Goal: Entertainment & Leisure: Browse casually

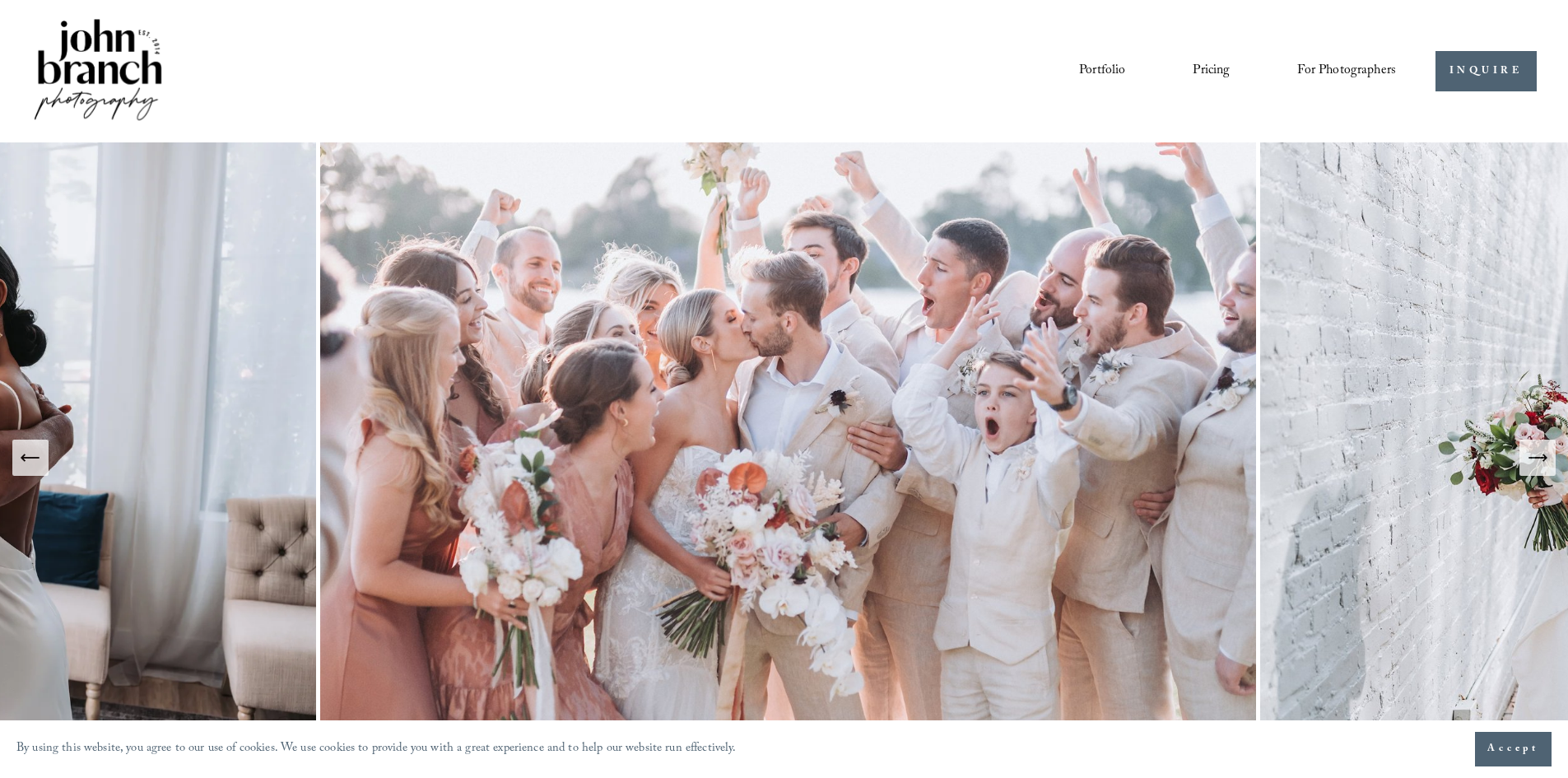
click at [1199, 67] on link "Pricing" at bounding box center [1211, 70] width 37 height 28
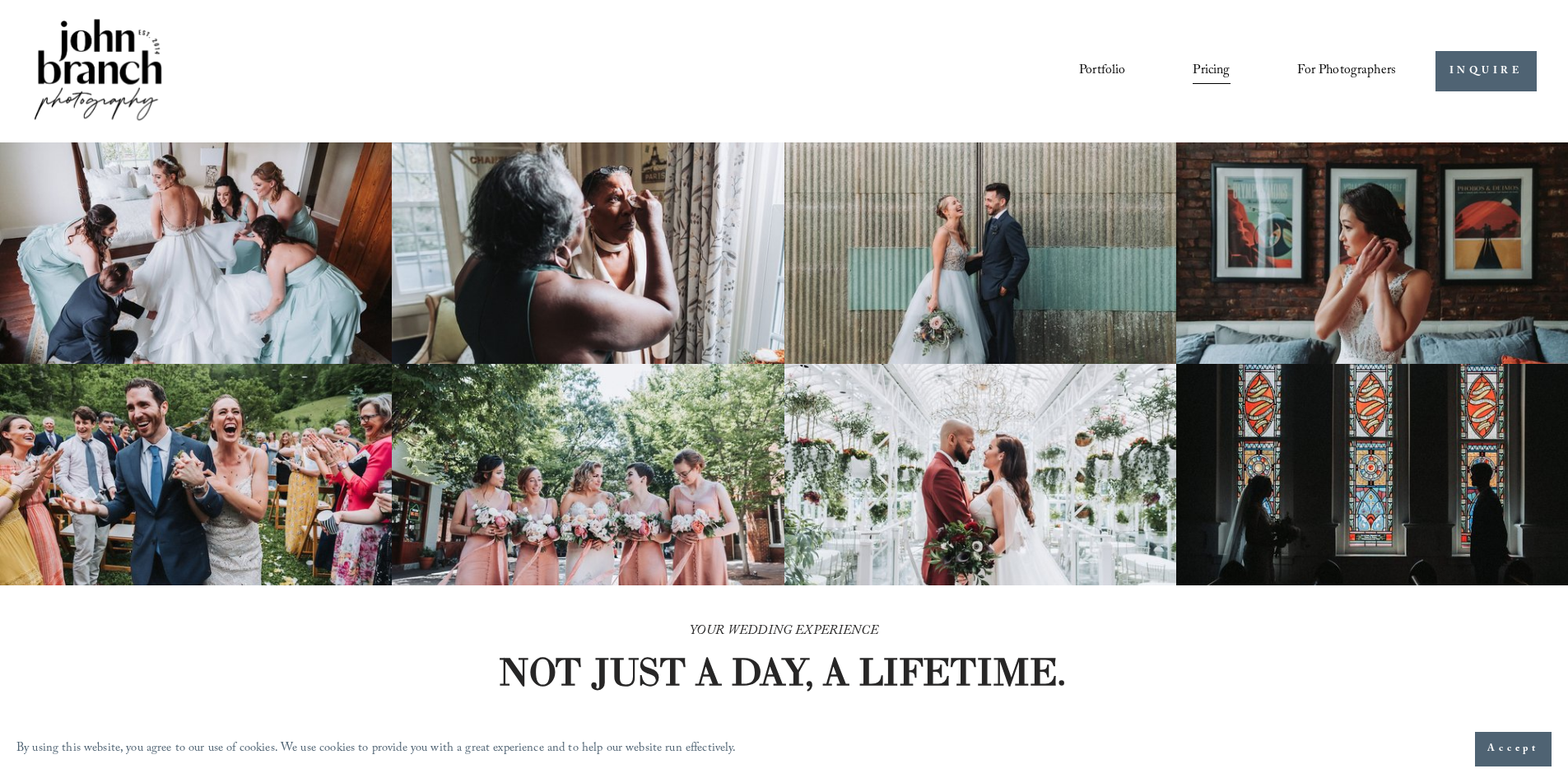
drag, startPoint x: 379, startPoint y: 495, endPoint x: 729, endPoint y: -67, distance: 662.1
click at [1102, 65] on link "Portfolio" at bounding box center [1101, 70] width 46 height 28
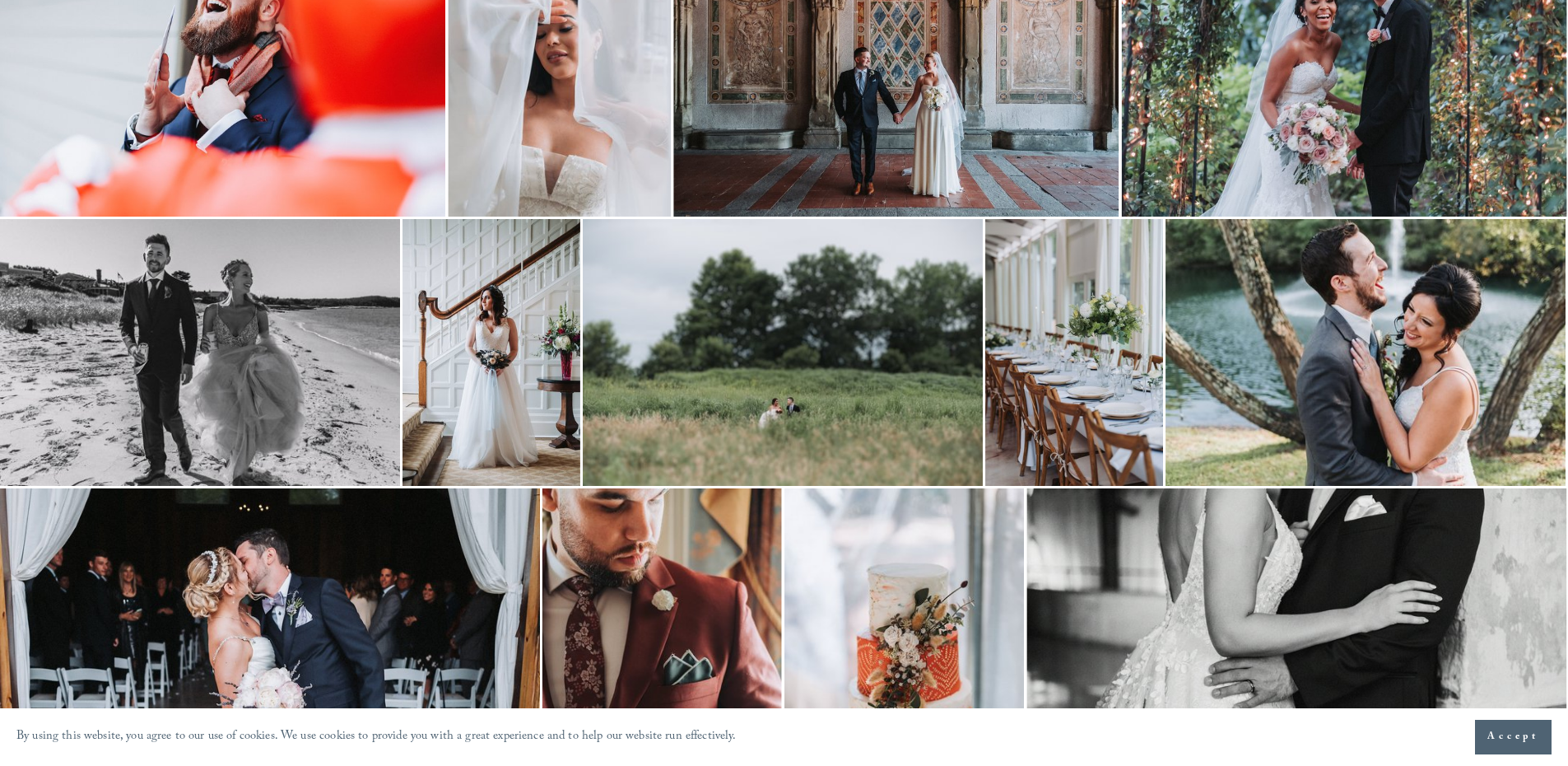
scroll to position [3305, 0]
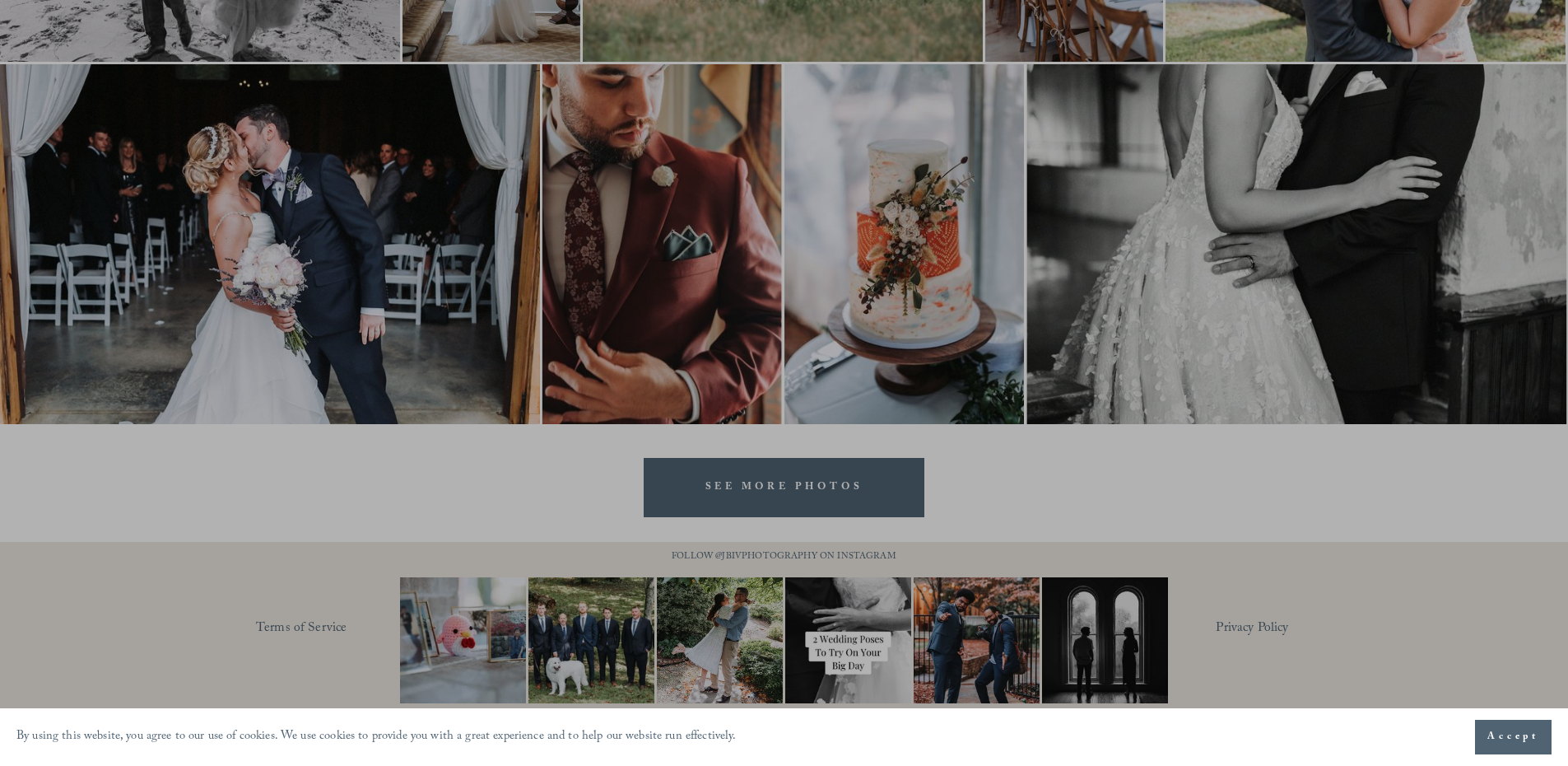
click at [791, 492] on div at bounding box center [784, 383] width 1568 height 766
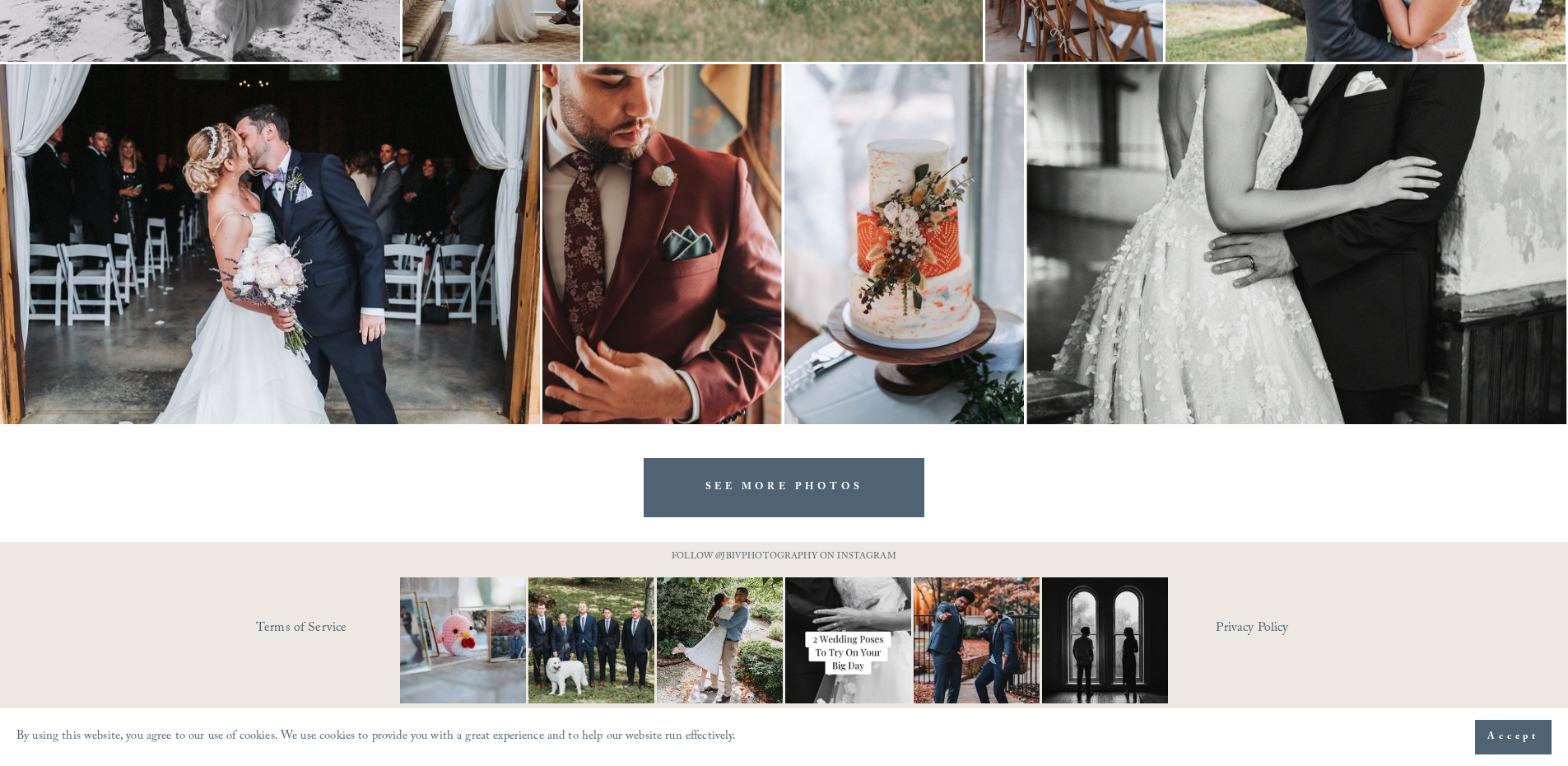
click at [793, 489] on link "SEE MORE PHOTOS" at bounding box center [784, 487] width 281 height 59
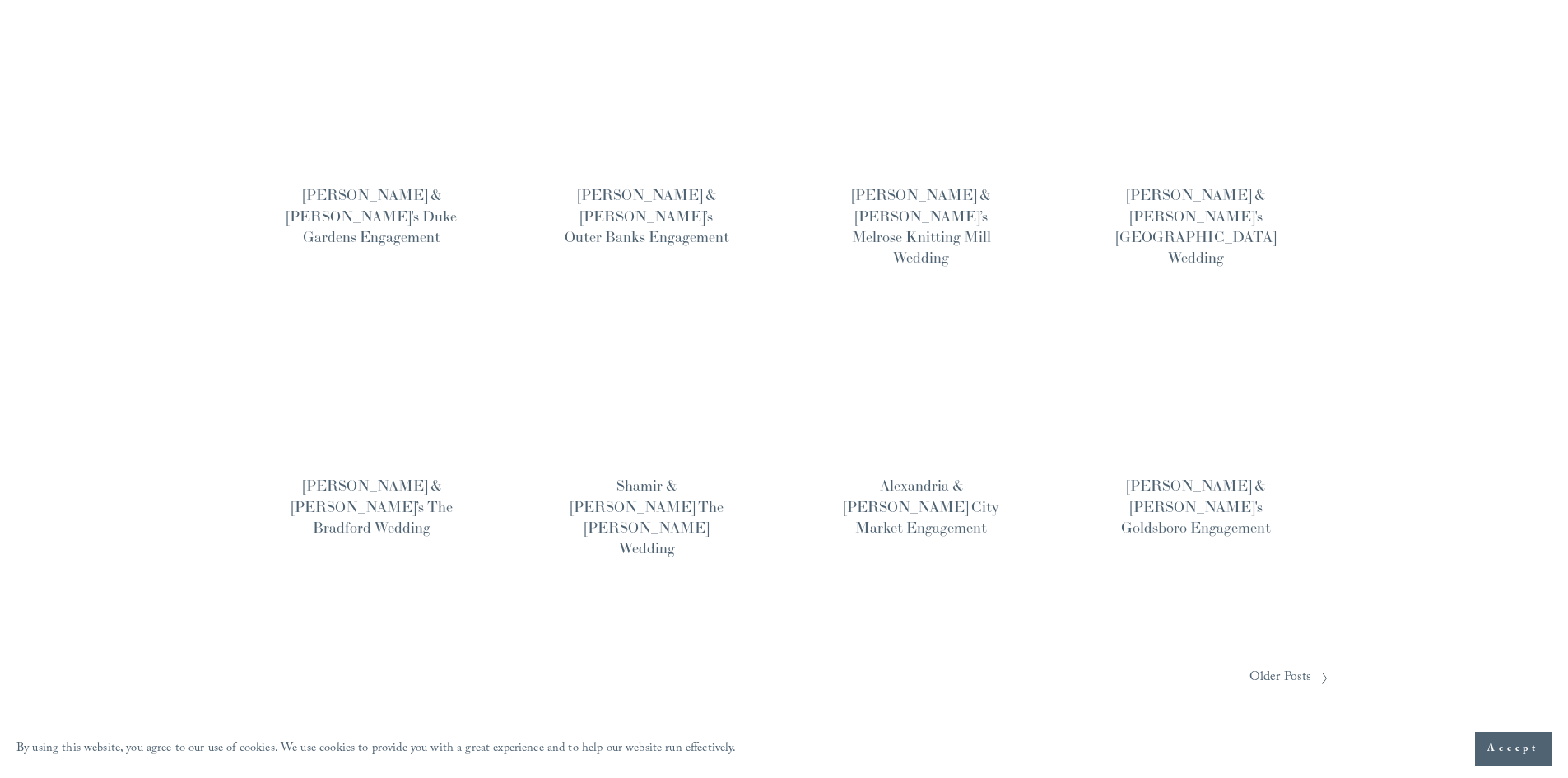
scroll to position [1070, 0]
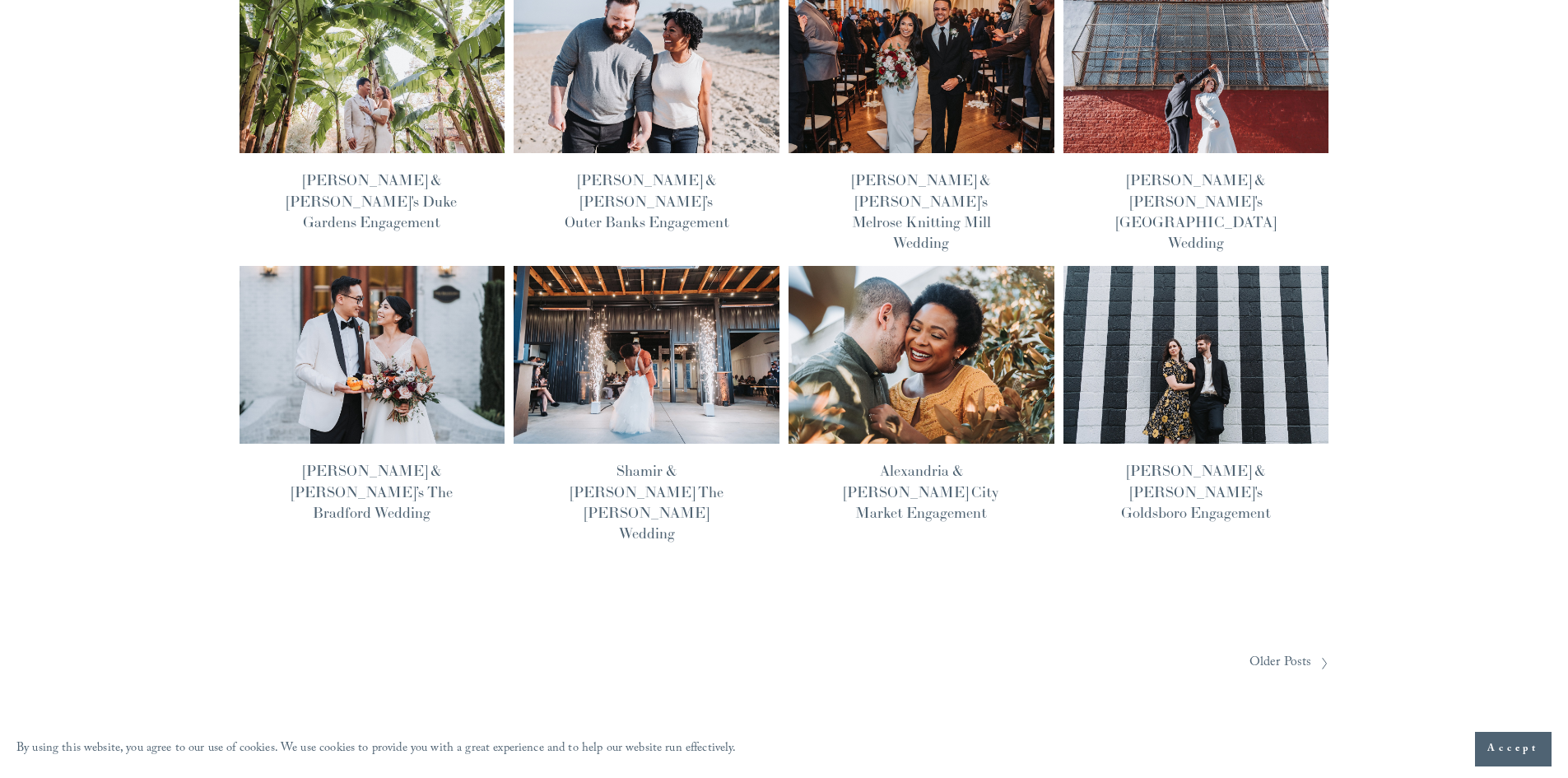
click at [1306, 651] on span "Older Posts" at bounding box center [1281, 664] width 63 height 25
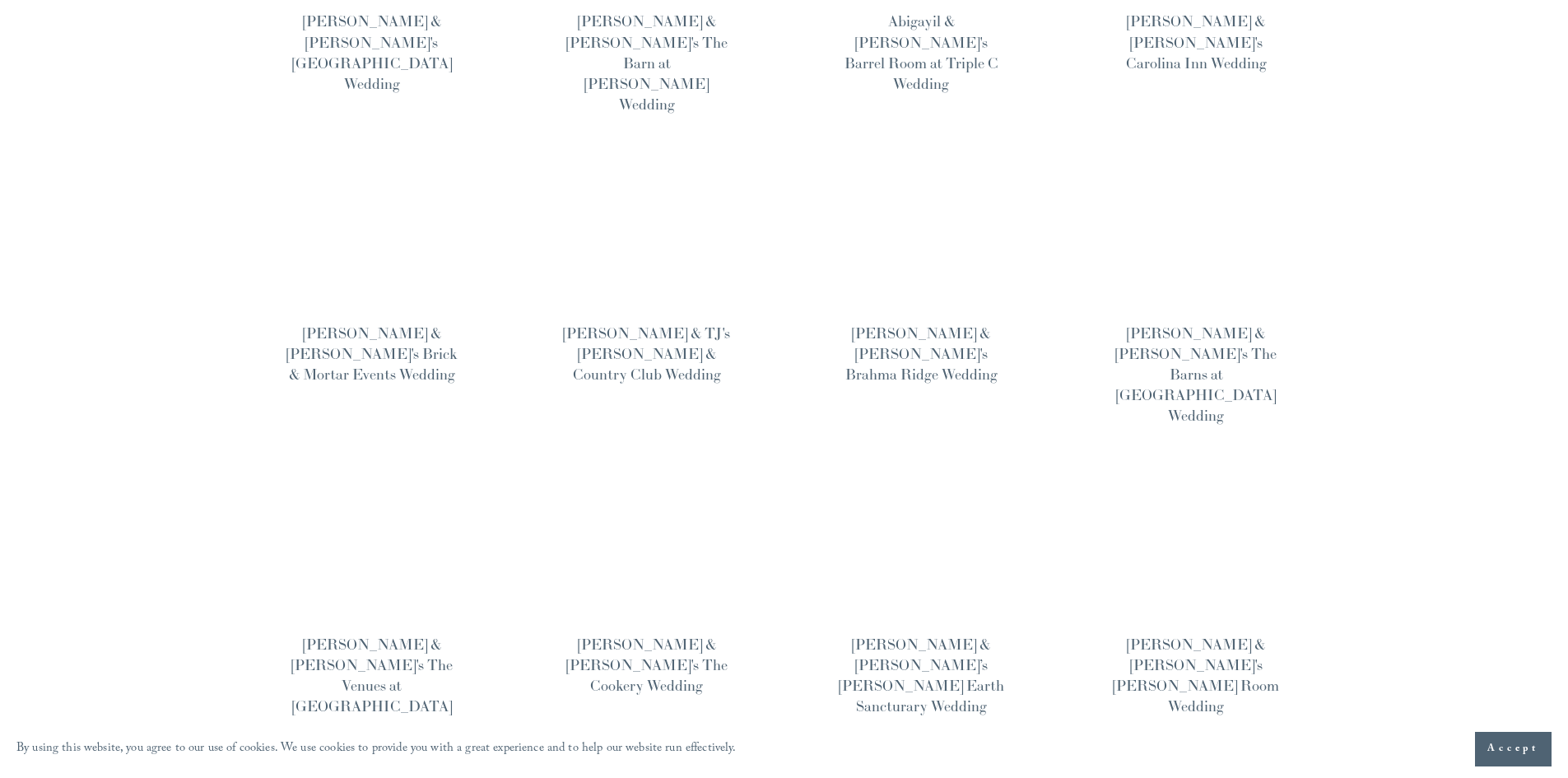
scroll to position [1235, 0]
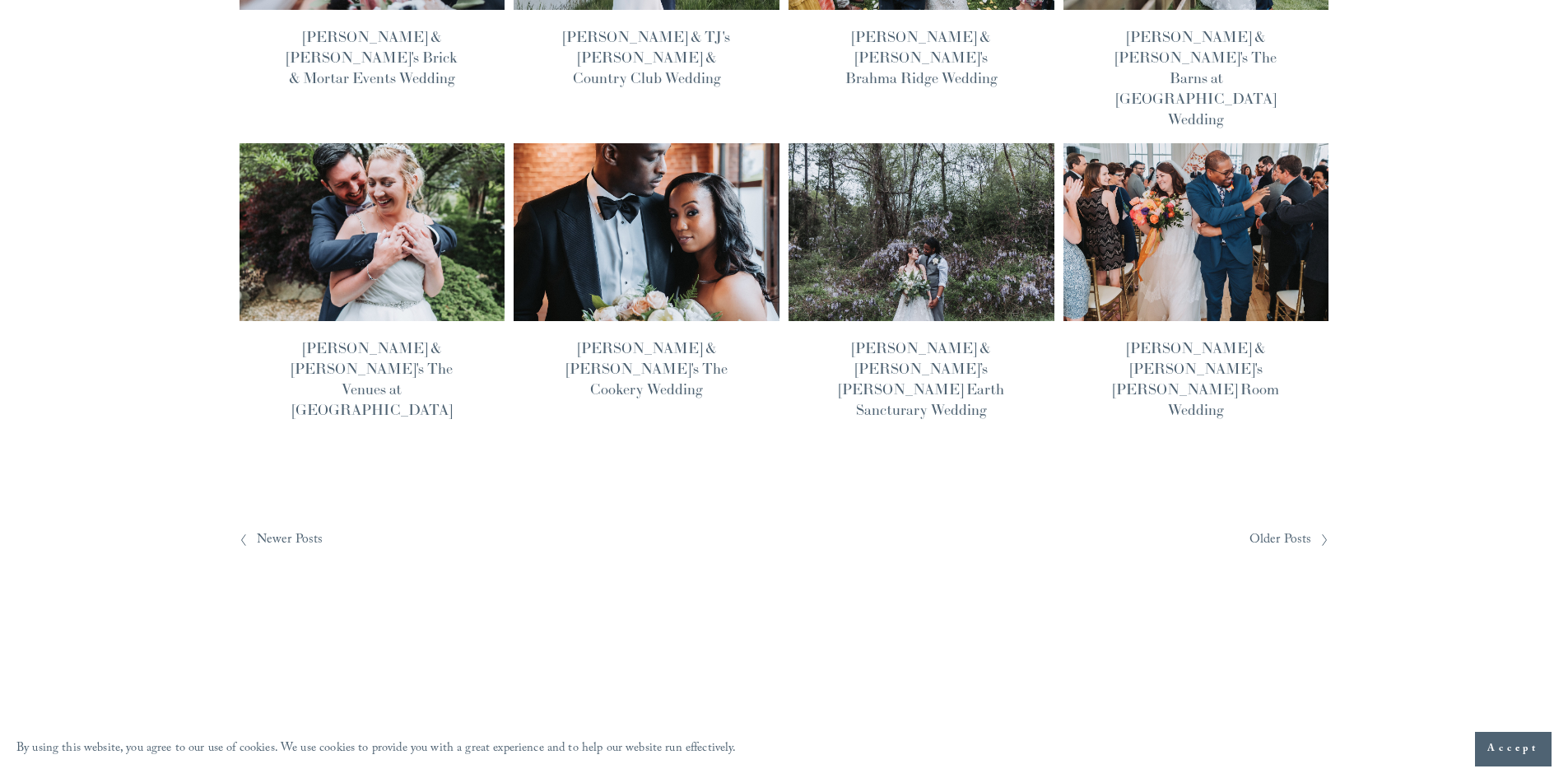
click at [1288, 528] on span "Older Posts" at bounding box center [1281, 540] width 63 height 25
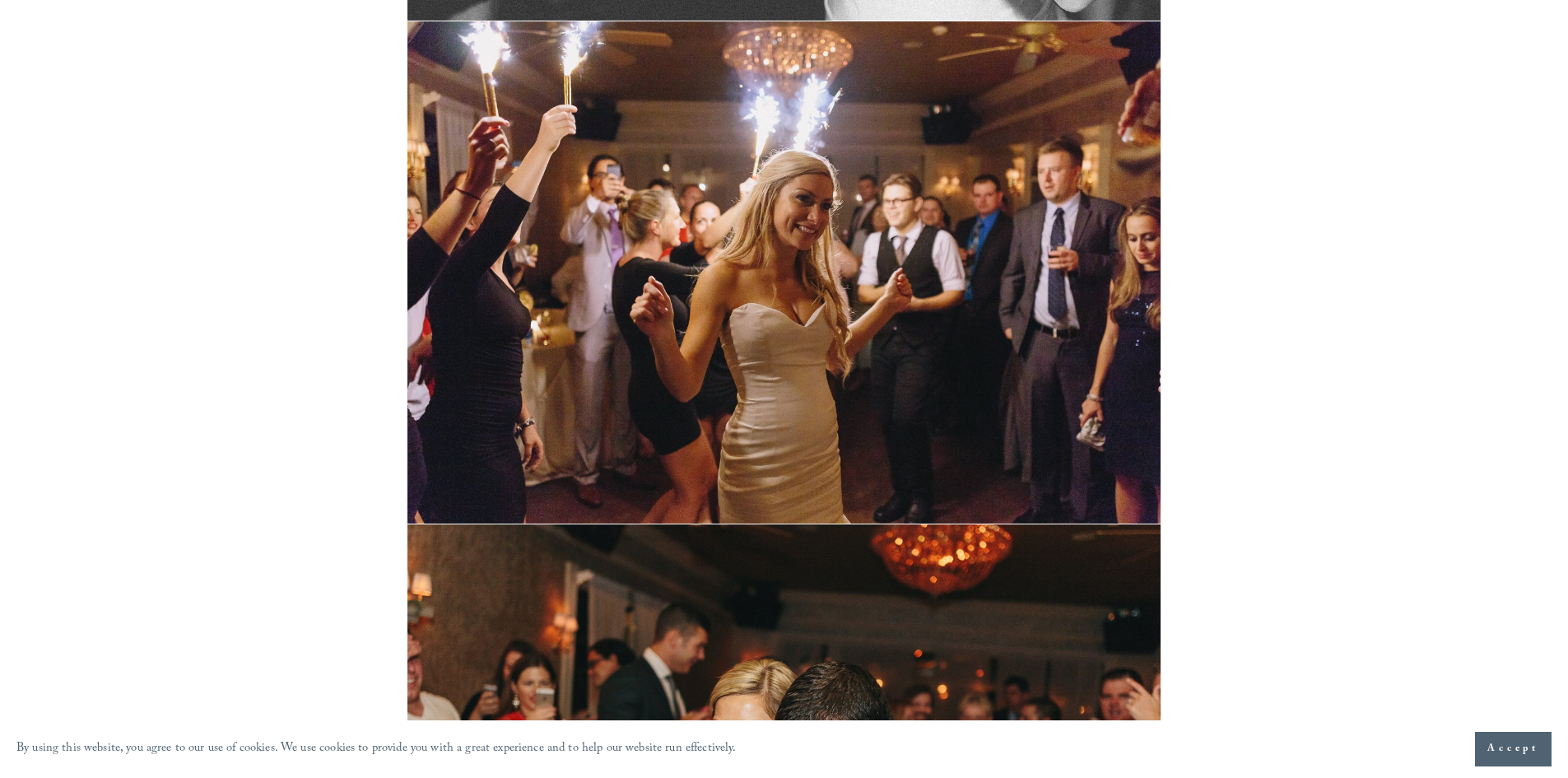
scroll to position [29912, 0]
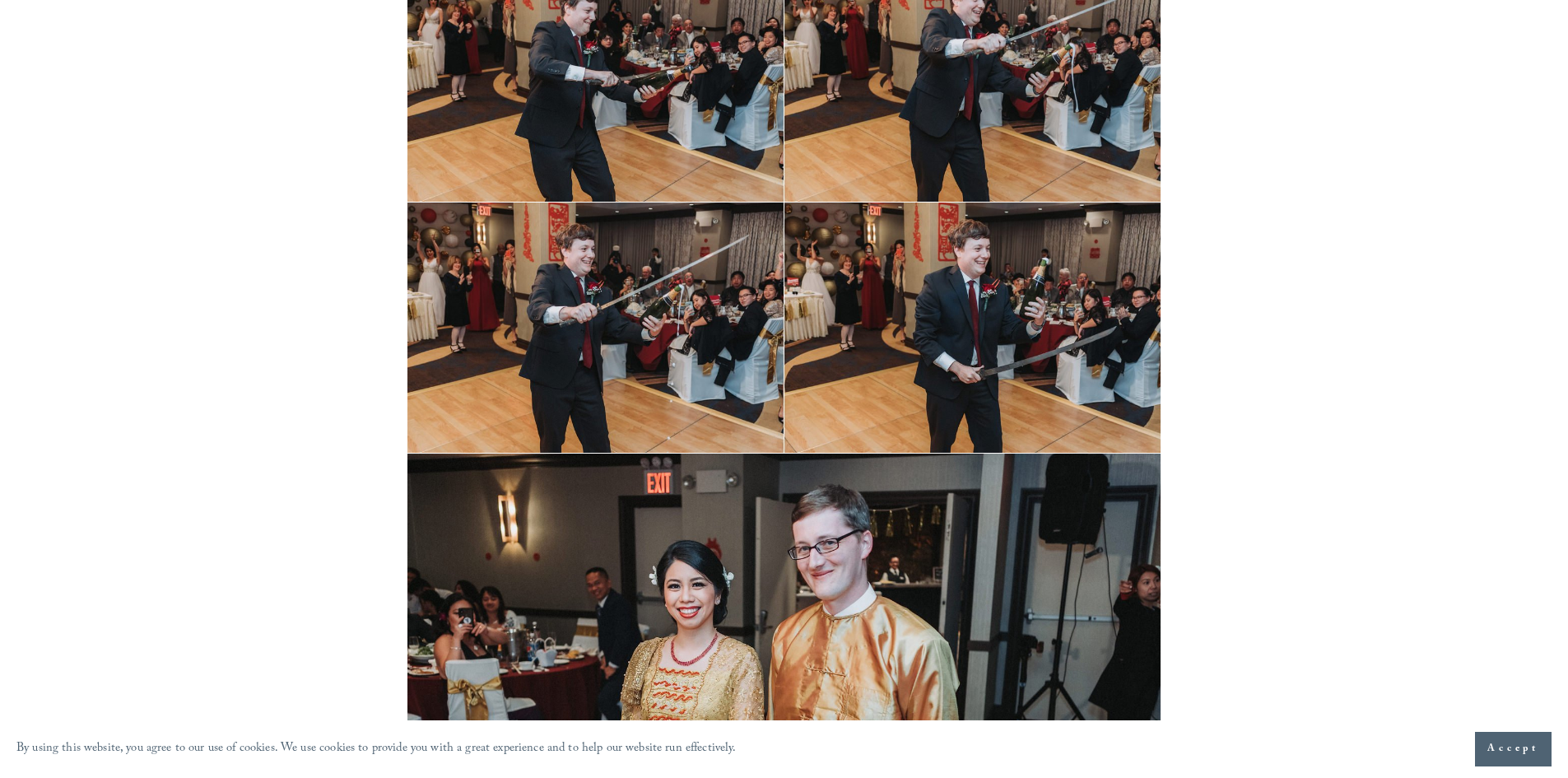
scroll to position [22993, 0]
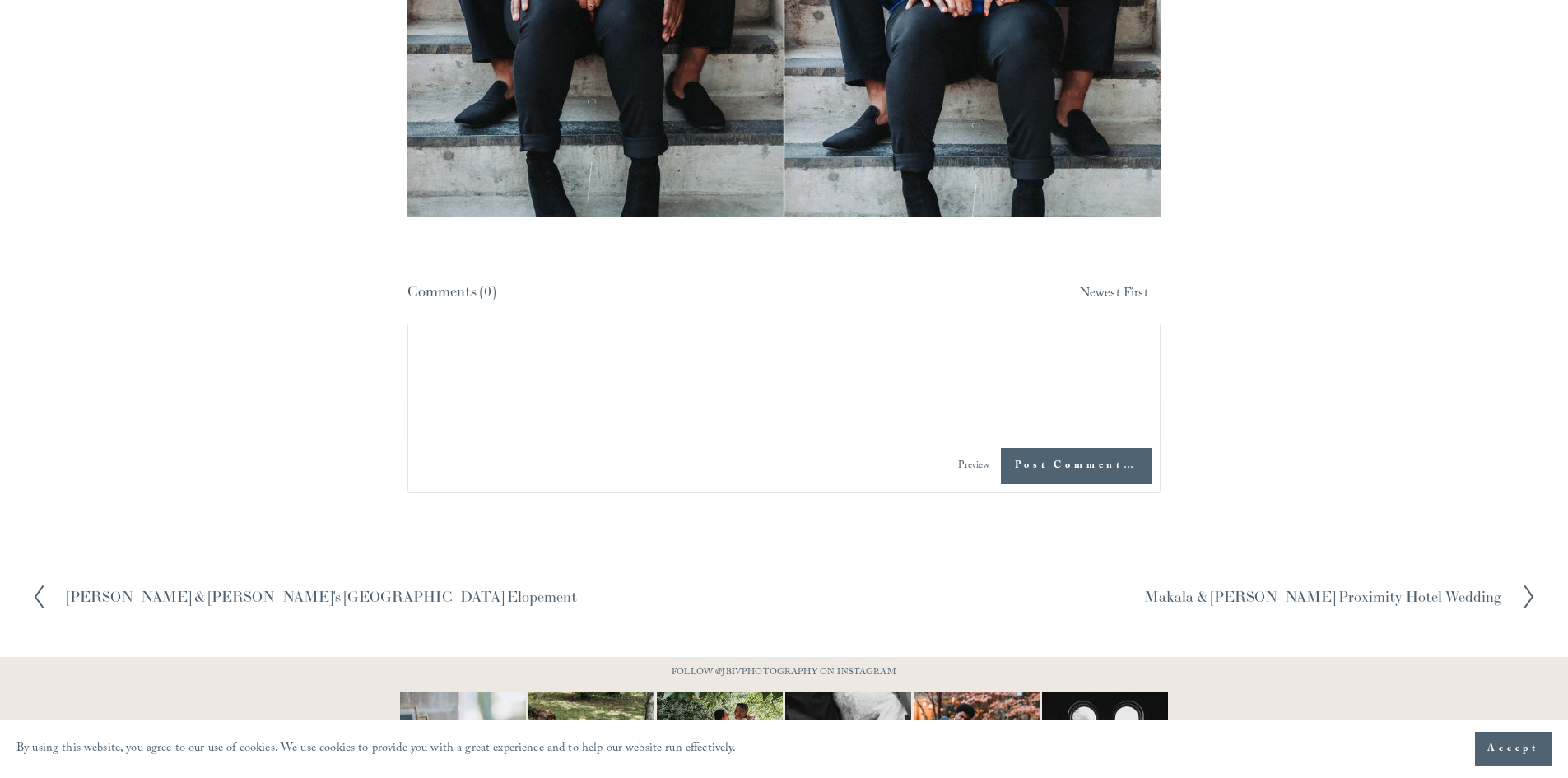
scroll to position [9286, 0]
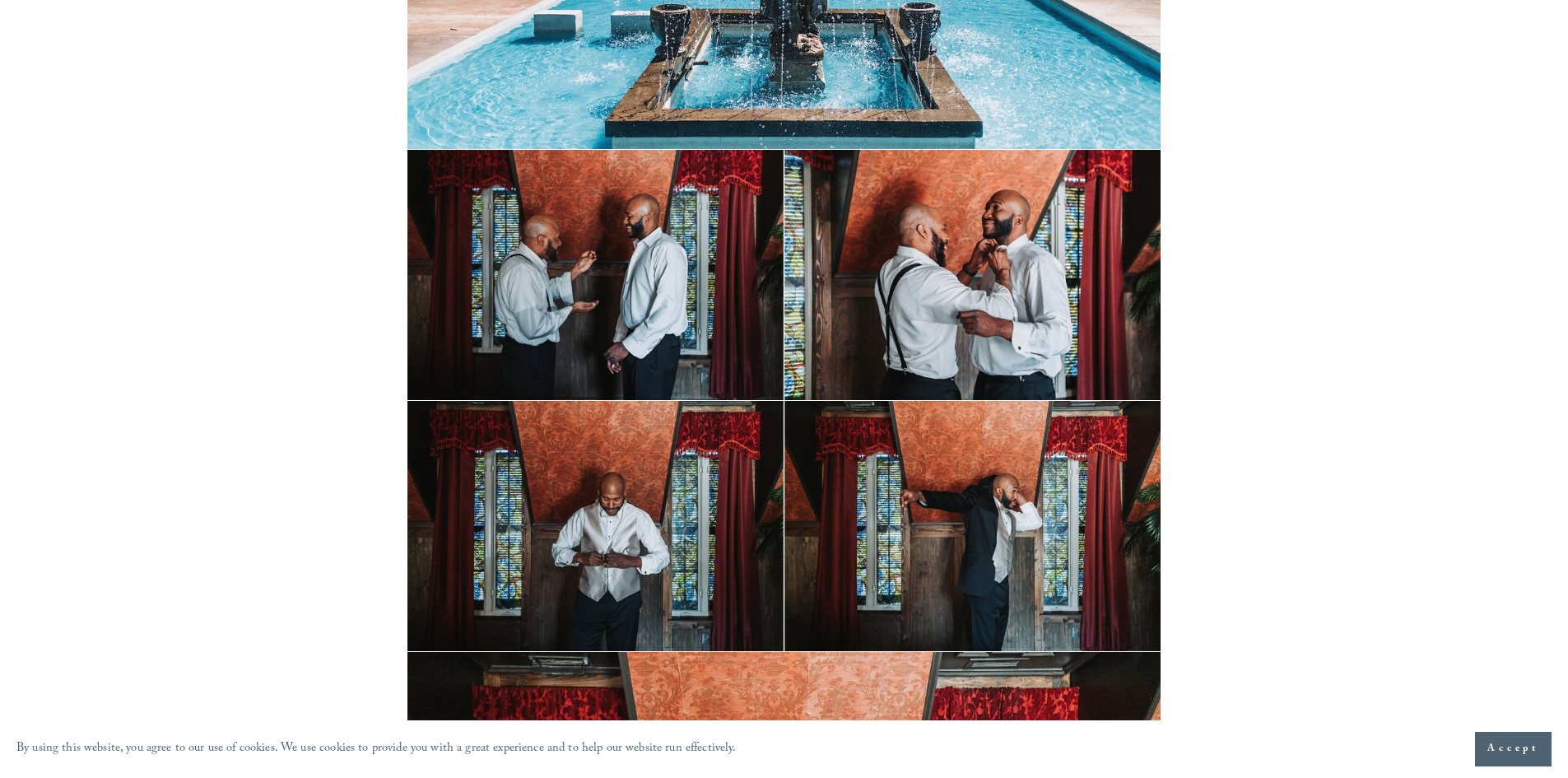
scroll to position [1648, 0]
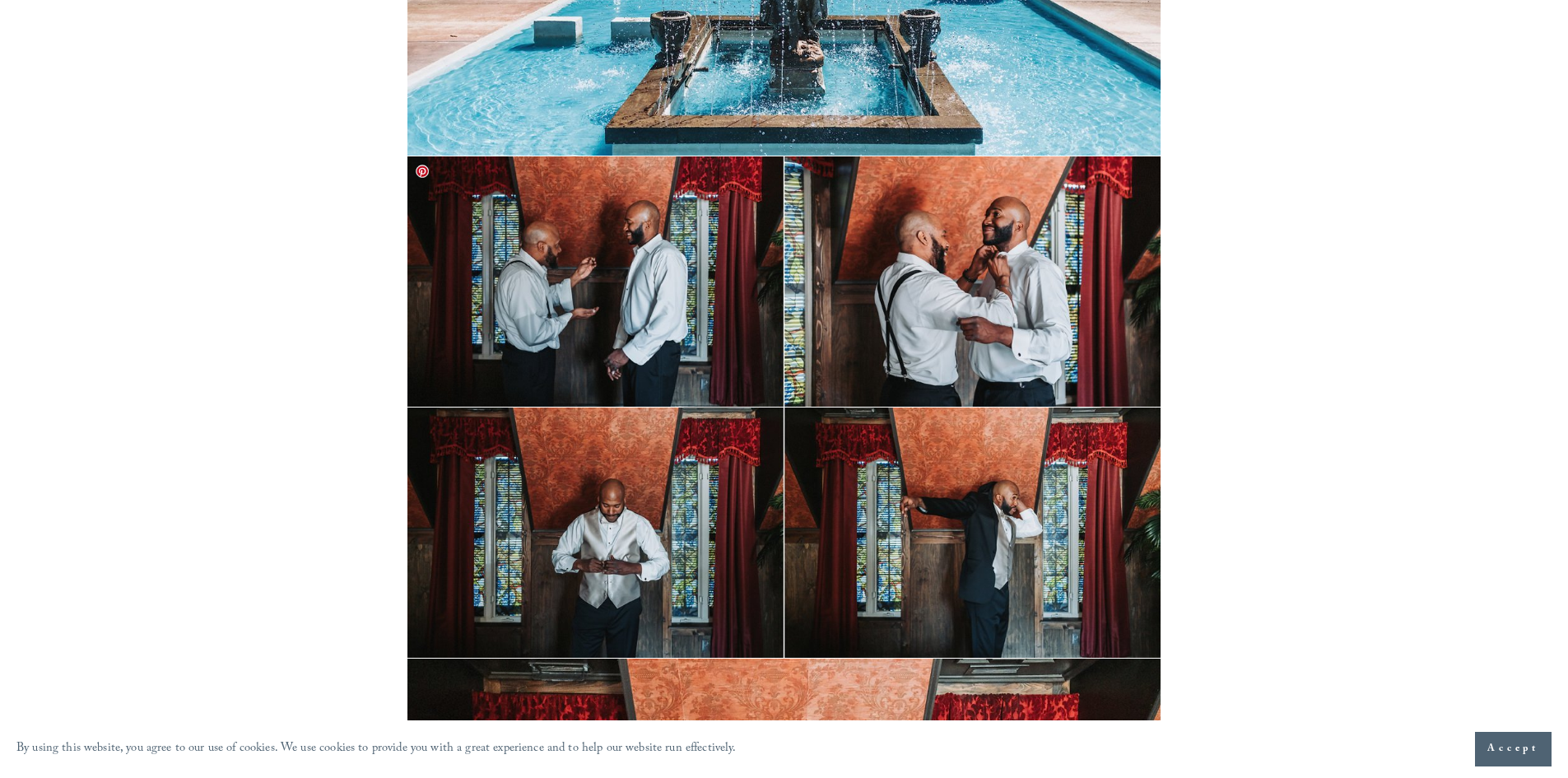
click at [594, 266] on img at bounding box center [784, 281] width 752 height 250
click at [679, 519] on img at bounding box center [784, 533] width 752 height 250
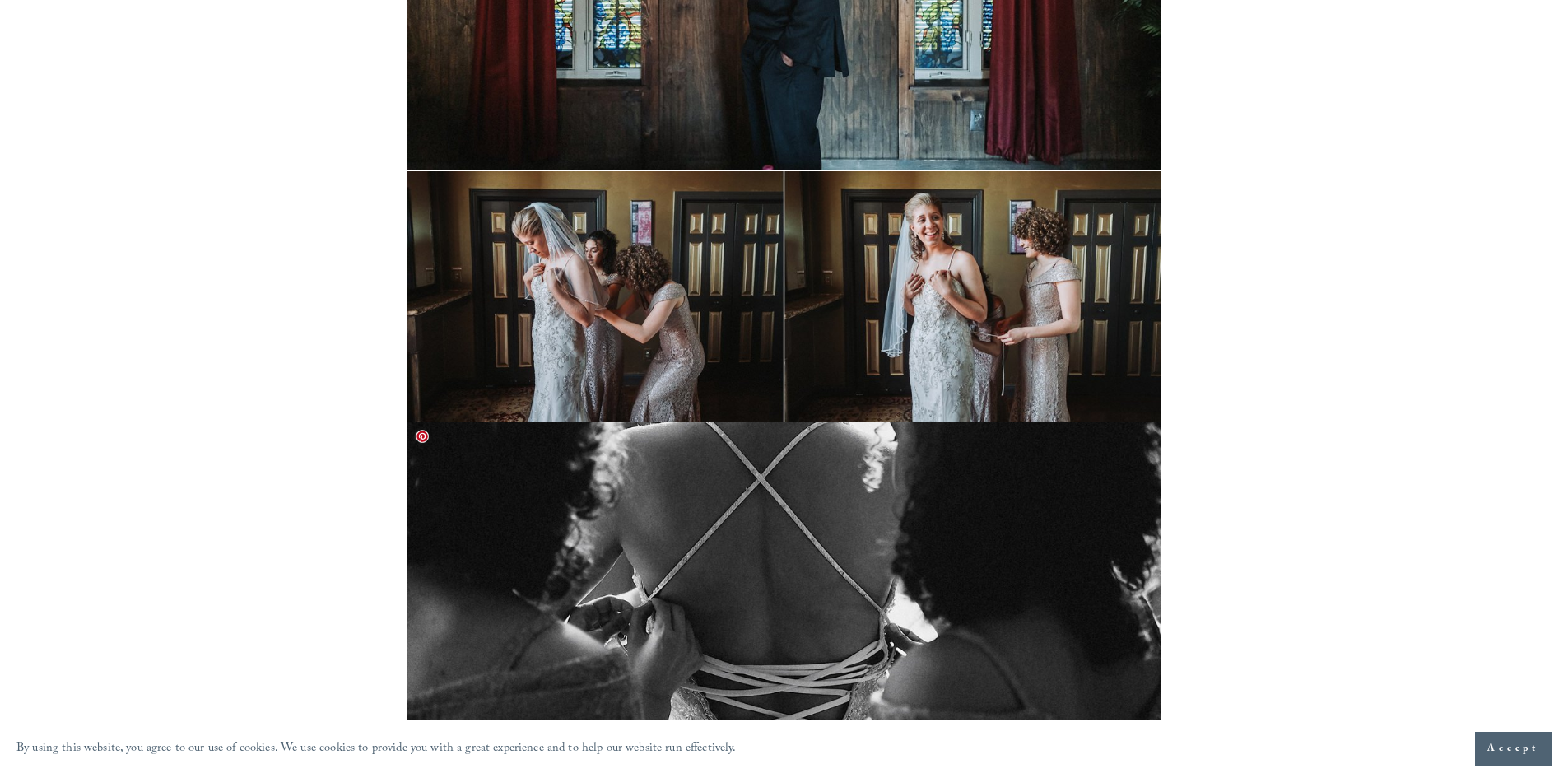
scroll to position [2471, 0]
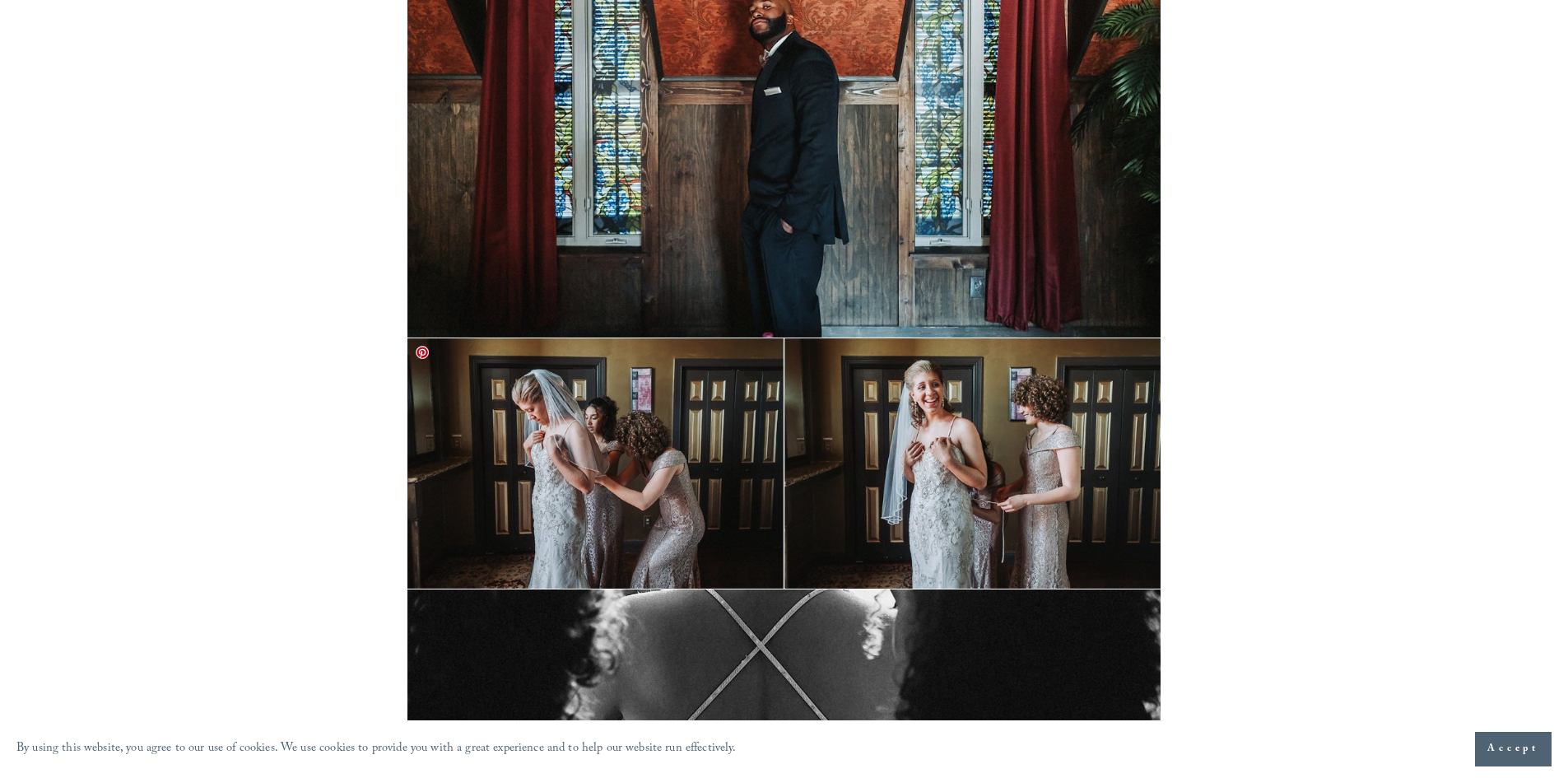
click at [959, 447] on img at bounding box center [784, 463] width 752 height 250
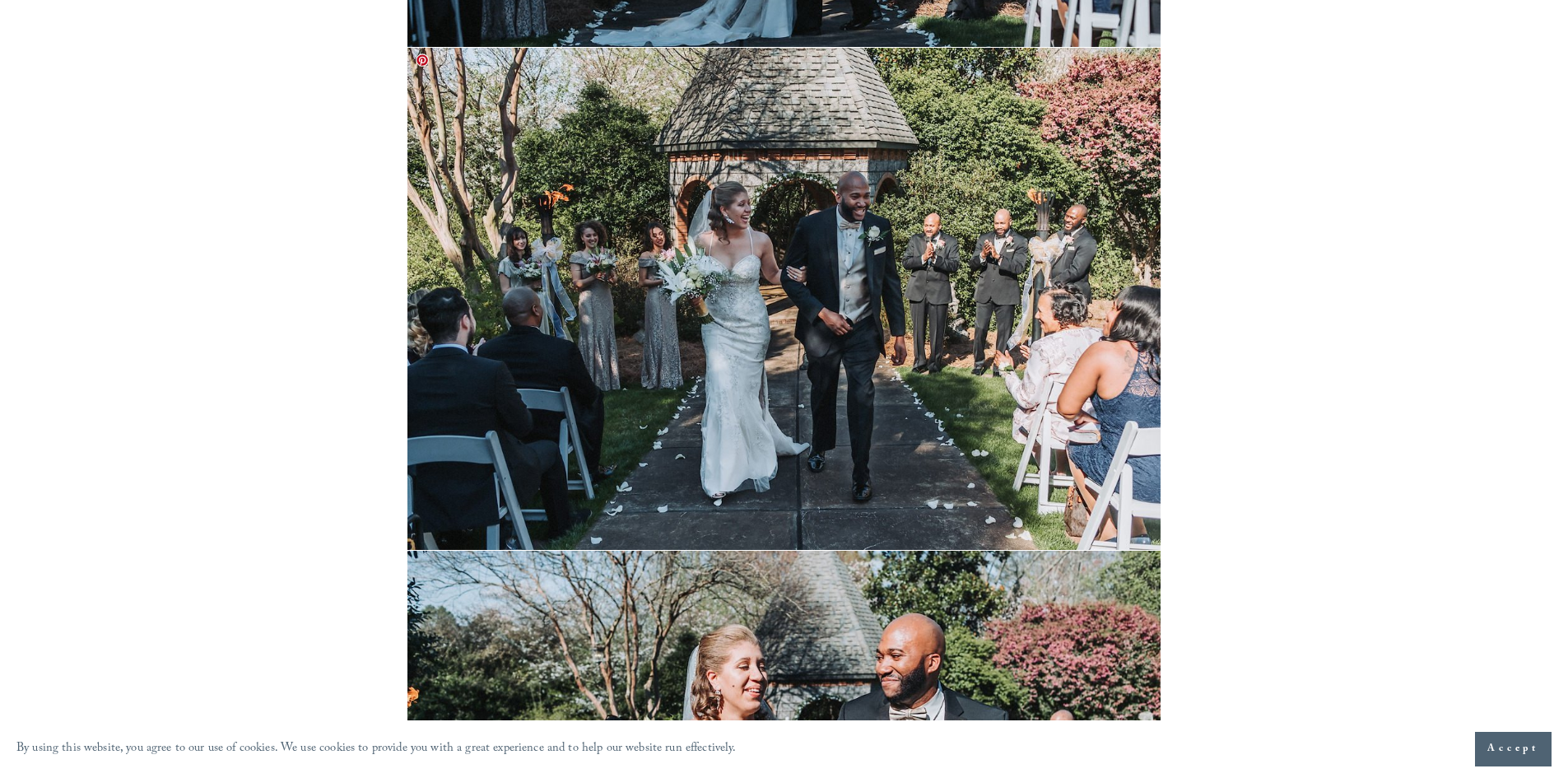
scroll to position [8647, 0]
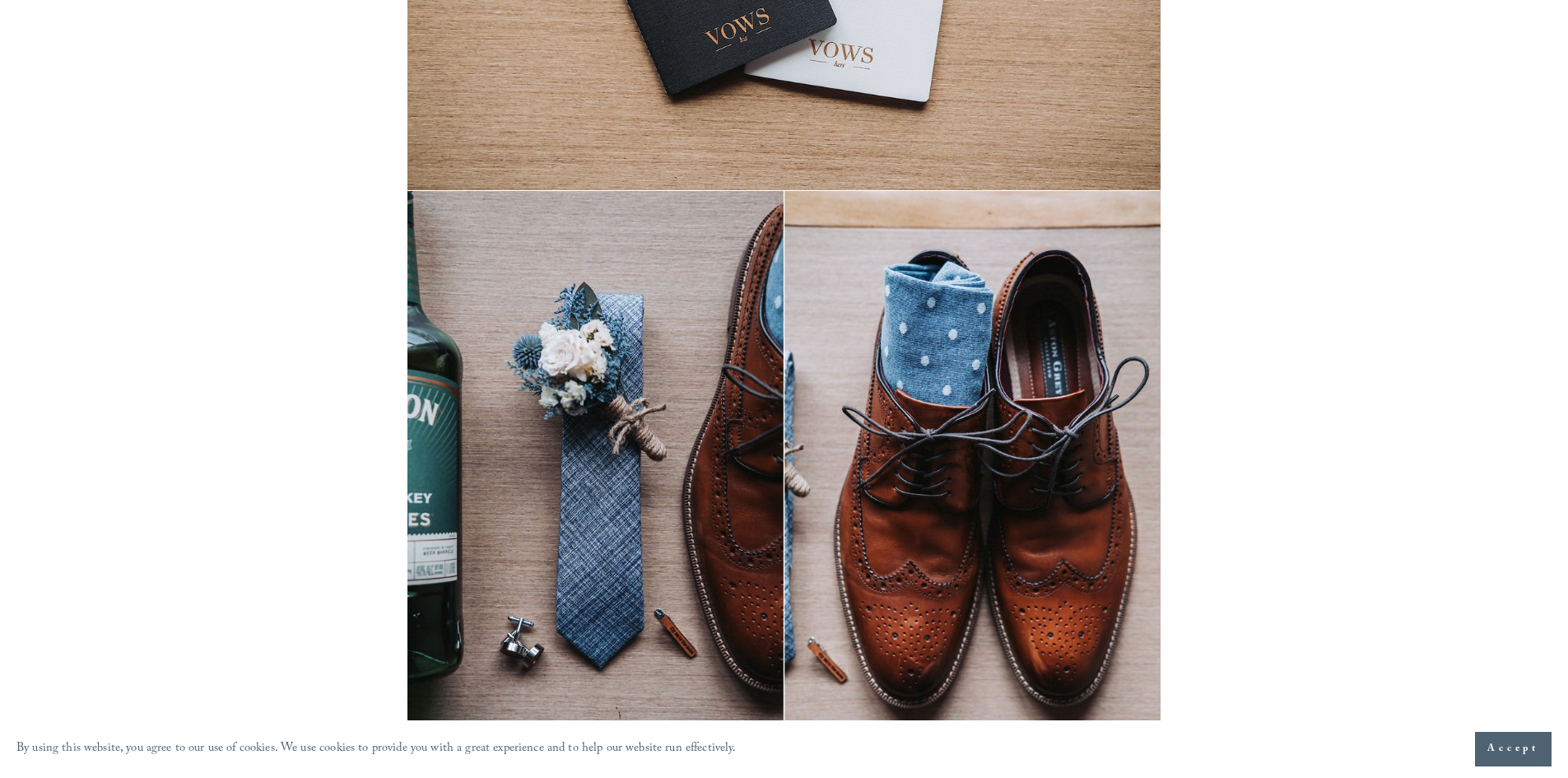
scroll to position [1070, 0]
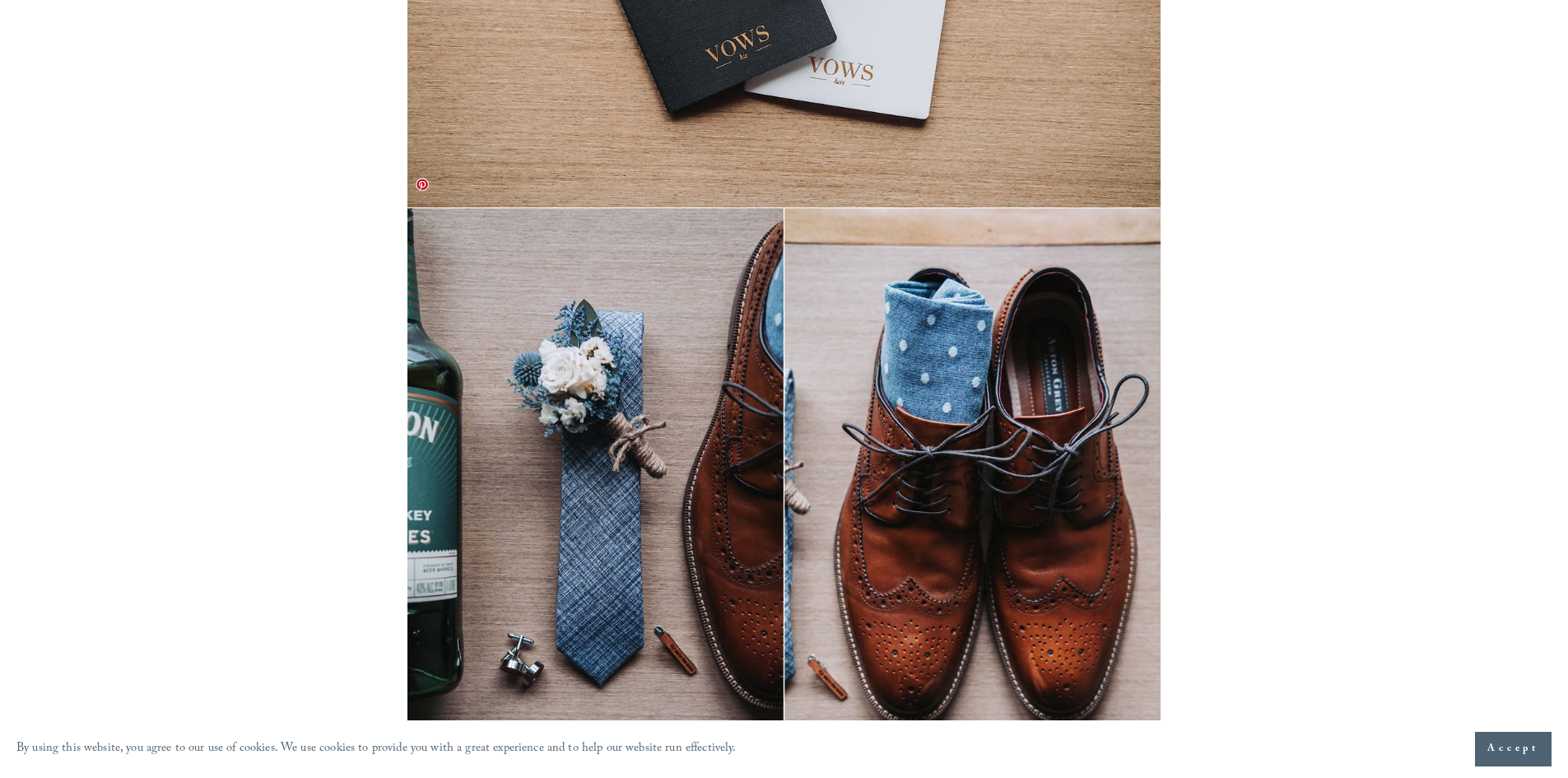
click at [627, 379] on img at bounding box center [784, 490] width 752 height 564
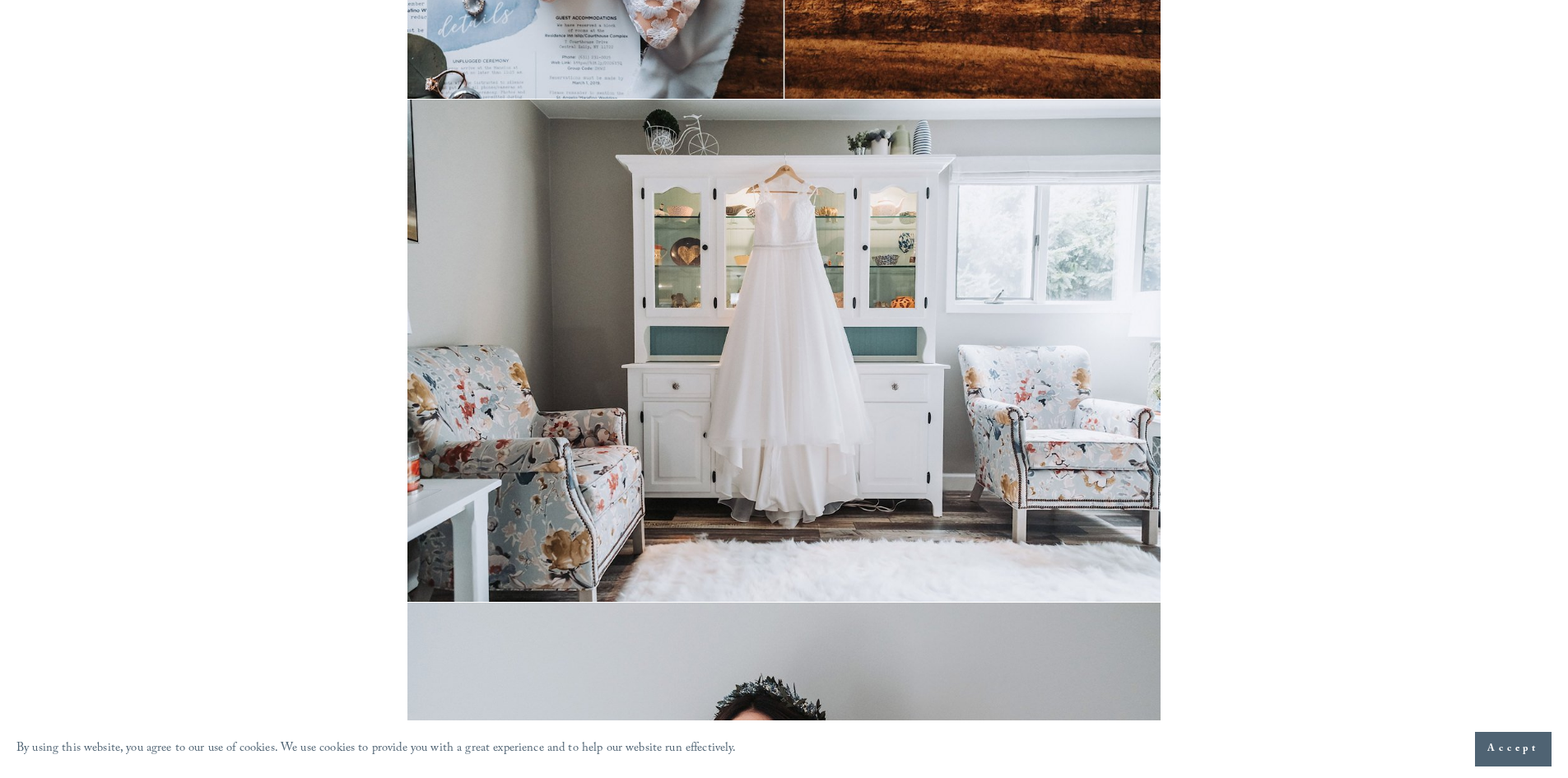
scroll to position [6670, 0]
